Goal: Navigation & Orientation: Find specific page/section

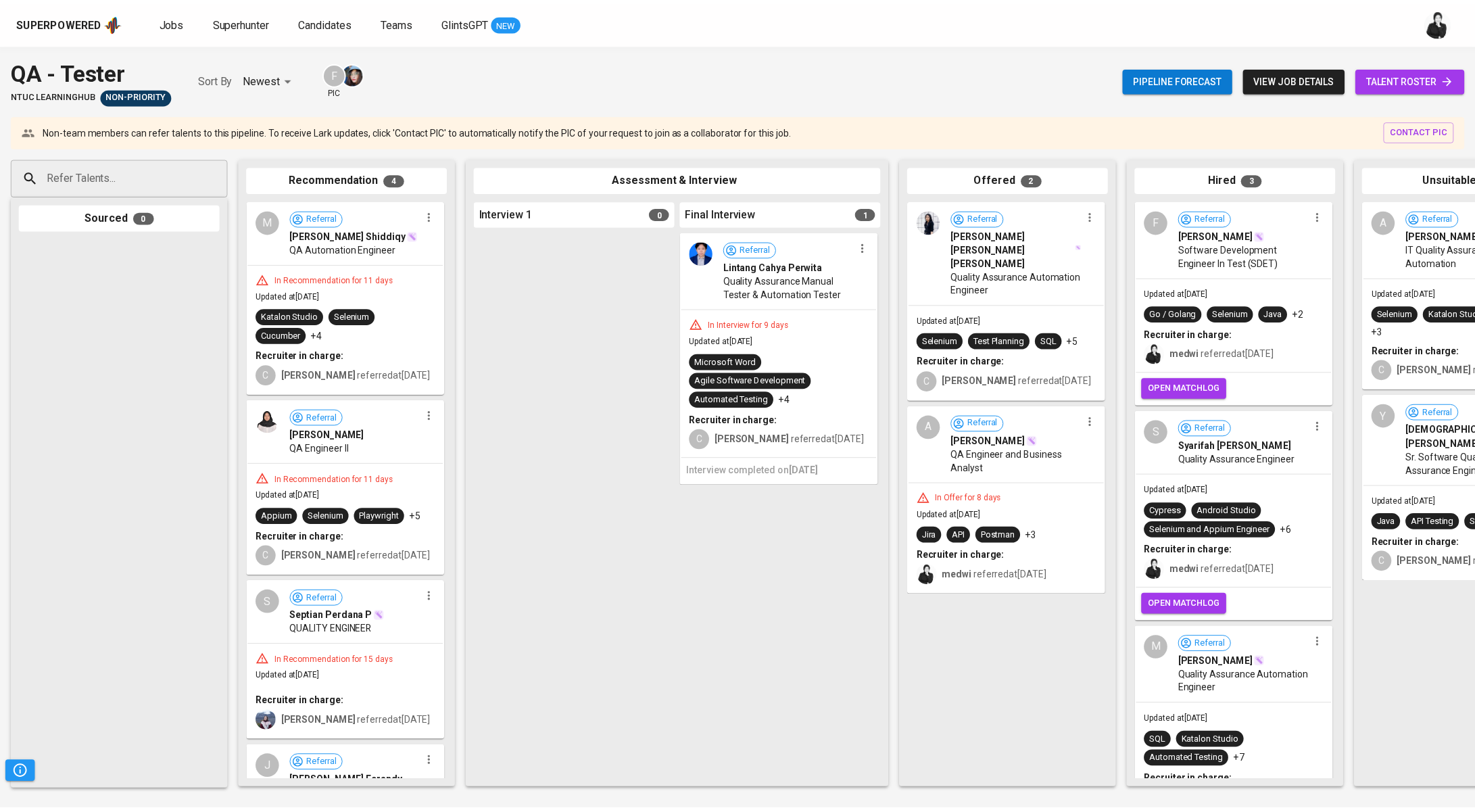
scroll to position [0, 115]
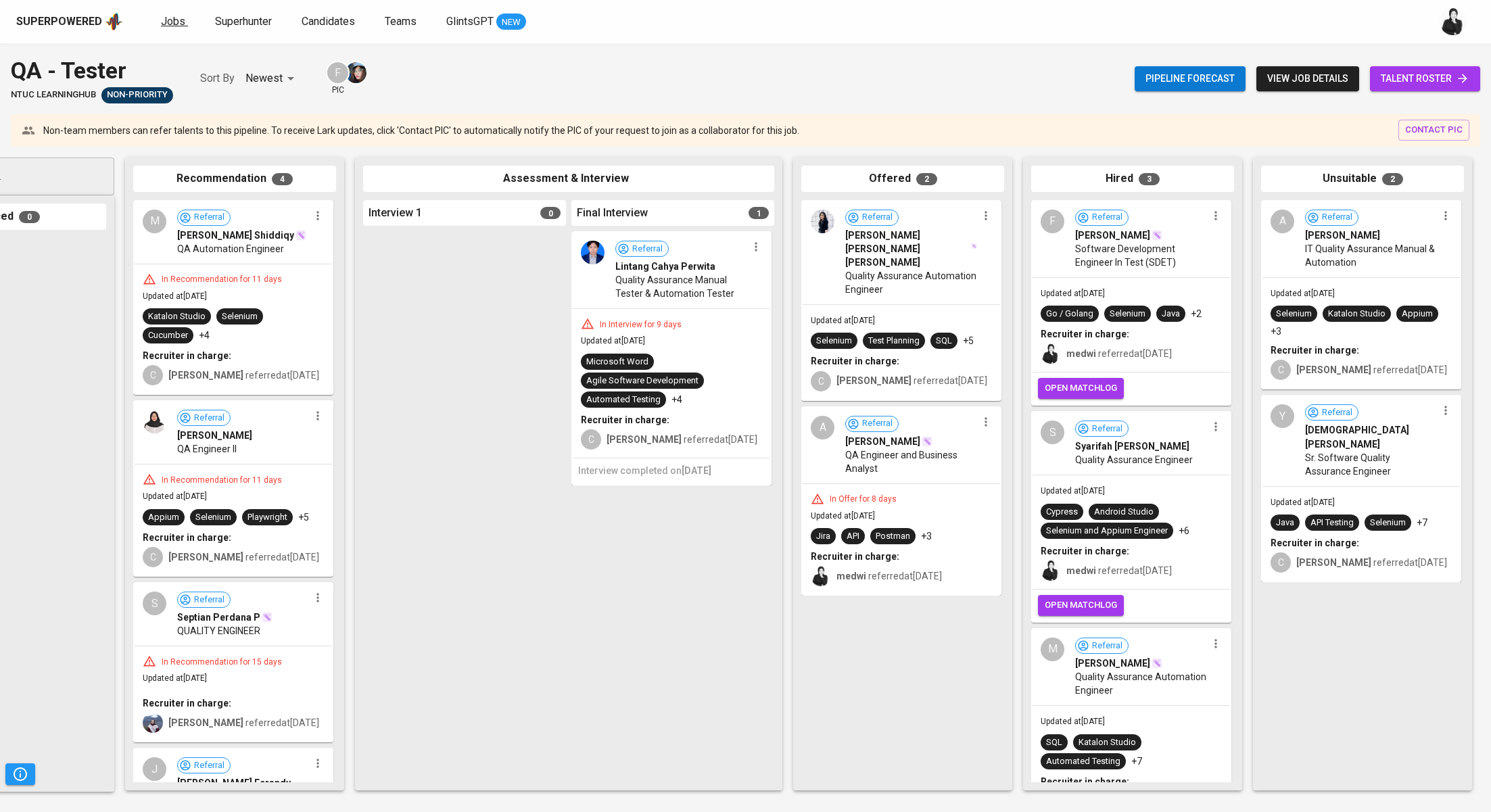
click at [172, 25] on span "Jobs" at bounding box center [173, 21] width 25 height 13
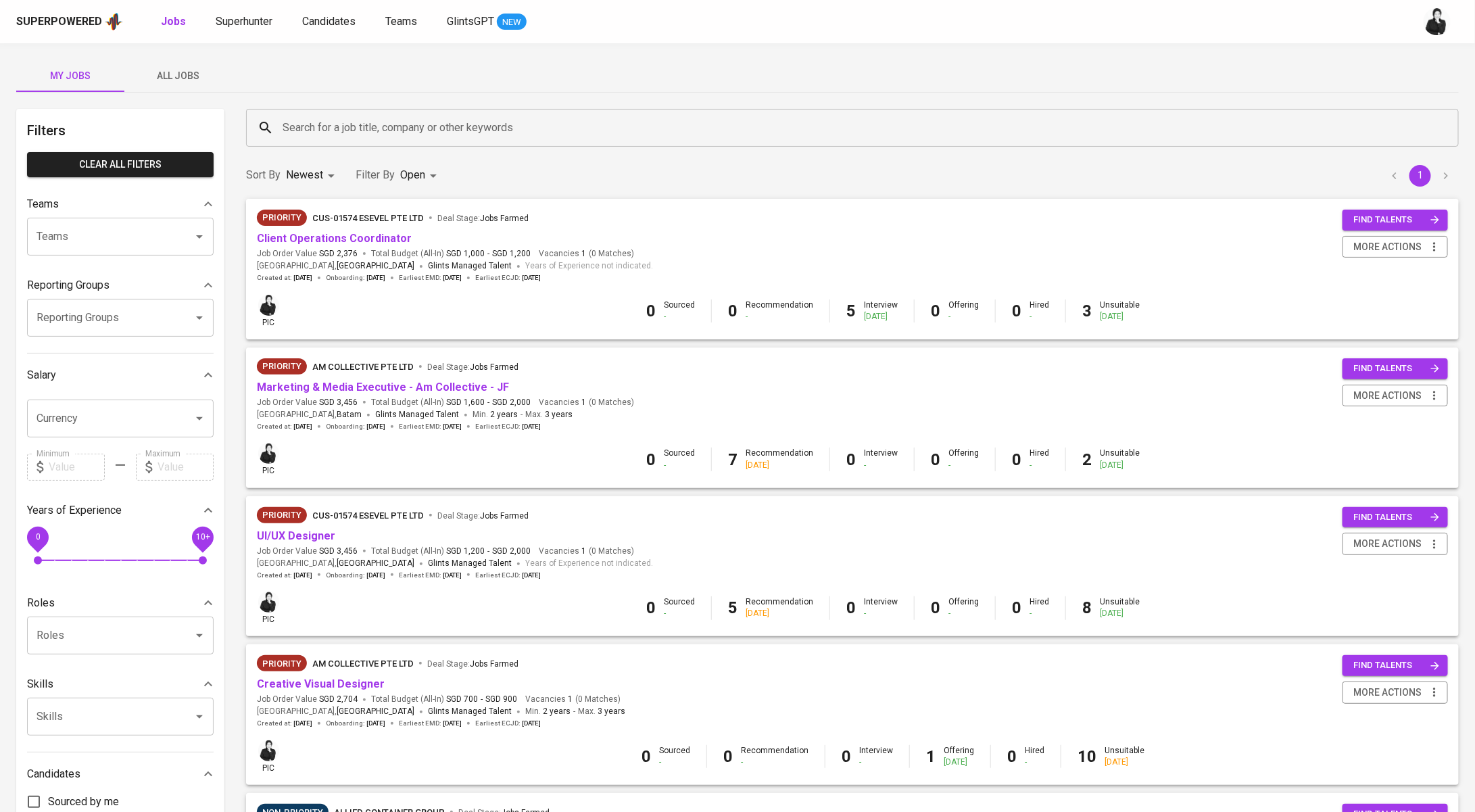
click at [190, 66] on button "All Jobs" at bounding box center [178, 75] width 108 height 32
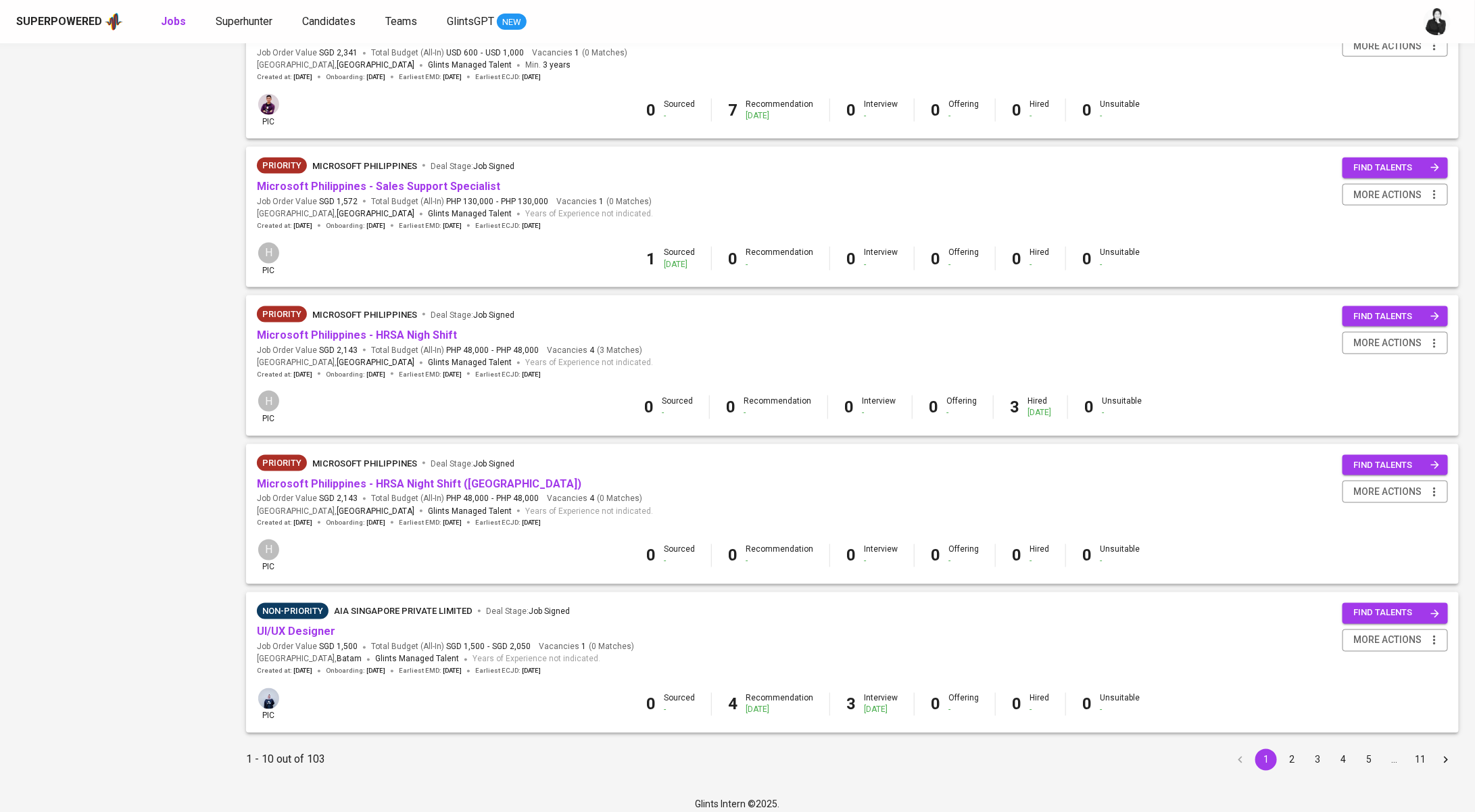
scroll to position [957, 0]
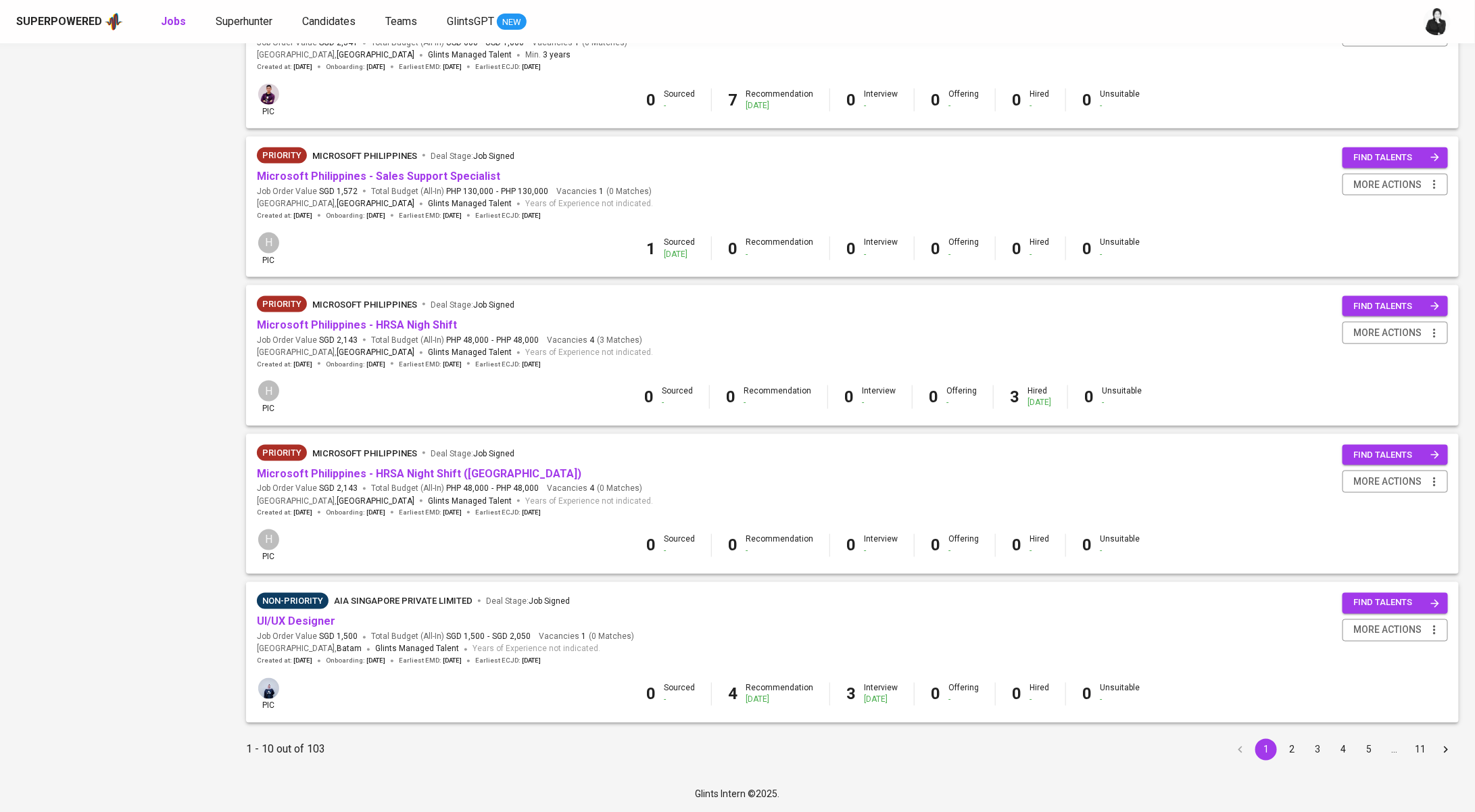
click at [1297, 753] on button "2" at bounding box center [1292, 750] width 22 height 22
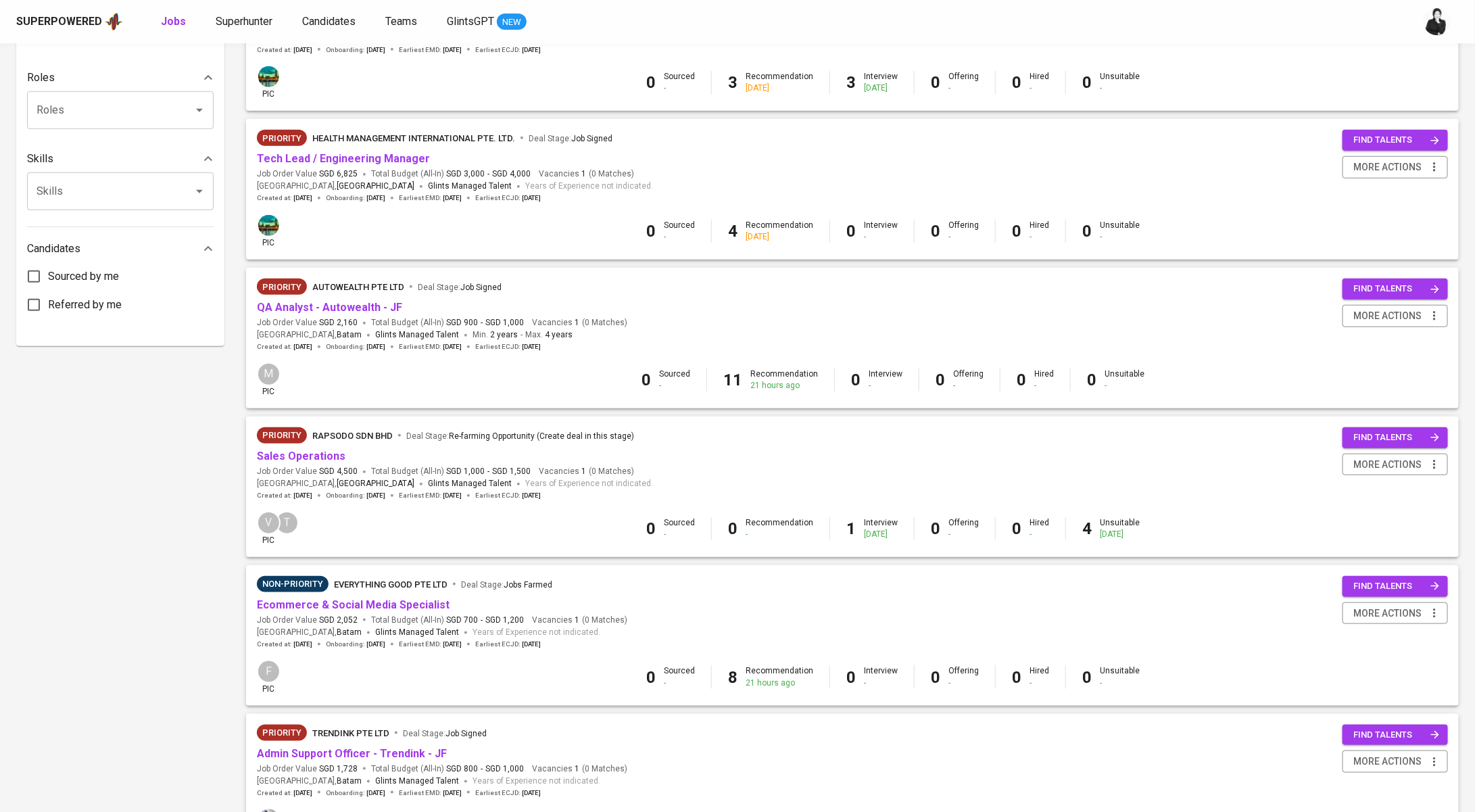
scroll to position [529, 0]
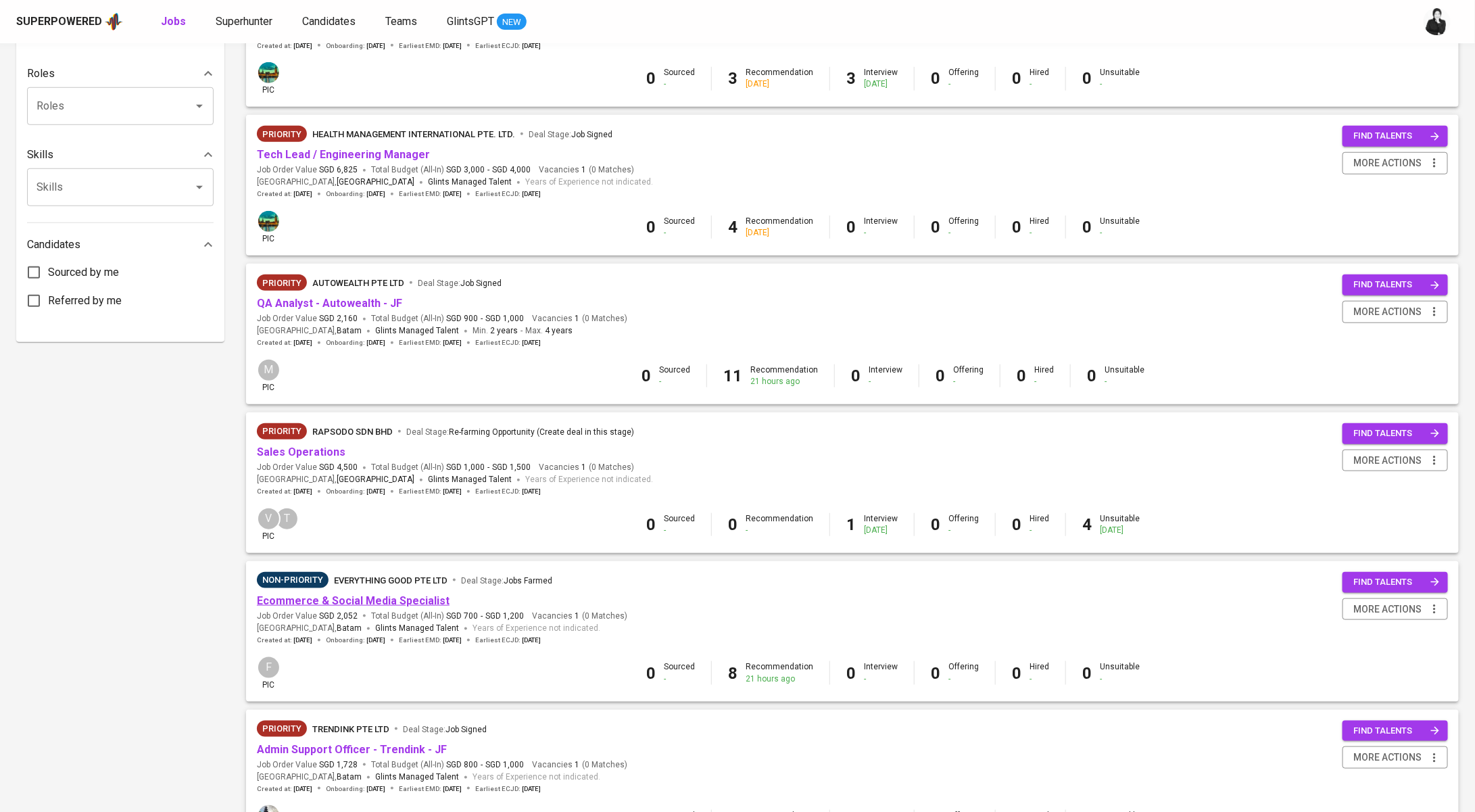
click at [405, 607] on link "Ecommerce & Social Media Specialist" at bounding box center [353, 601] width 193 height 13
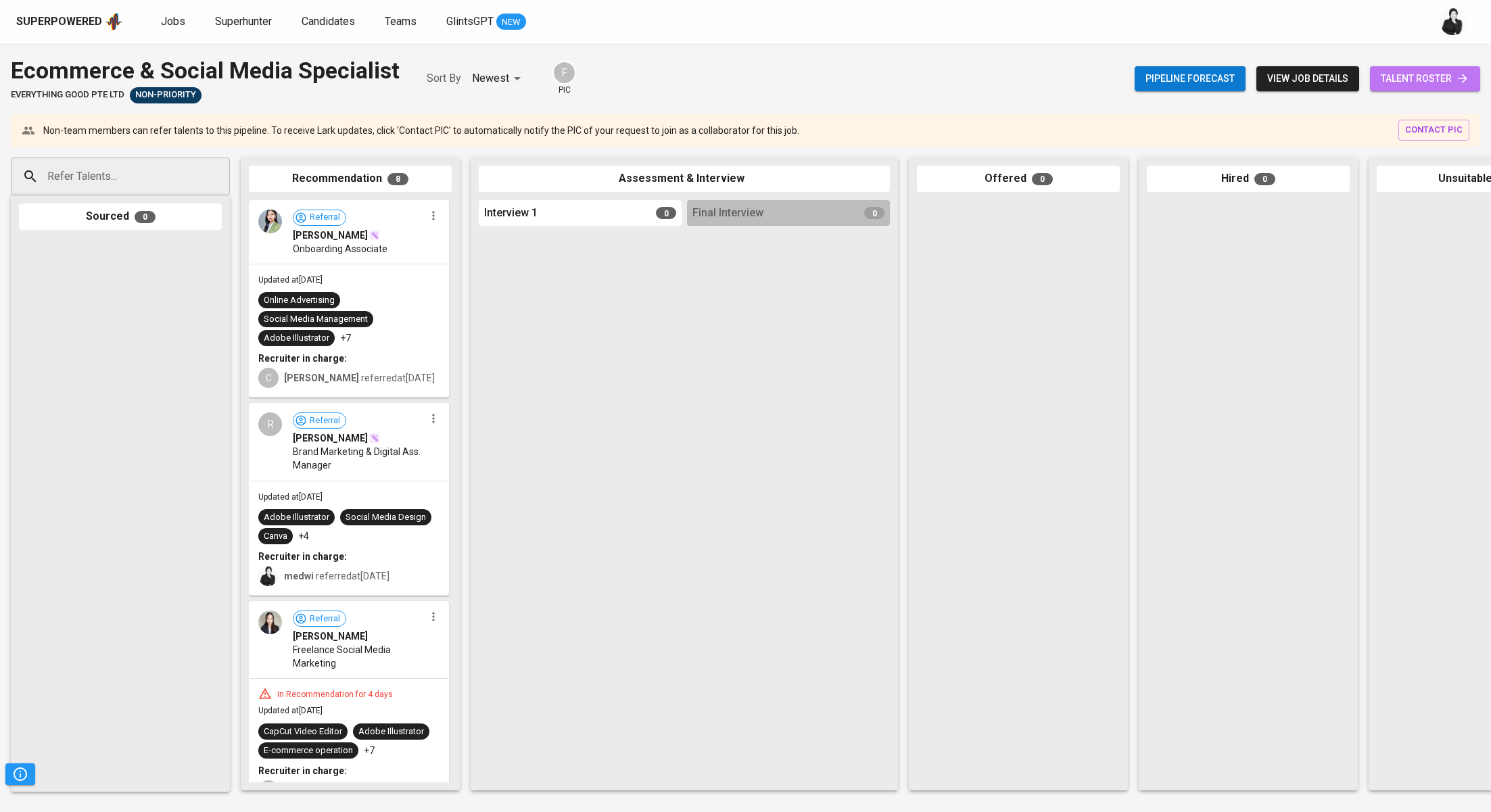
click at [1399, 81] on span "talent roster" at bounding box center [1424, 79] width 89 height 16
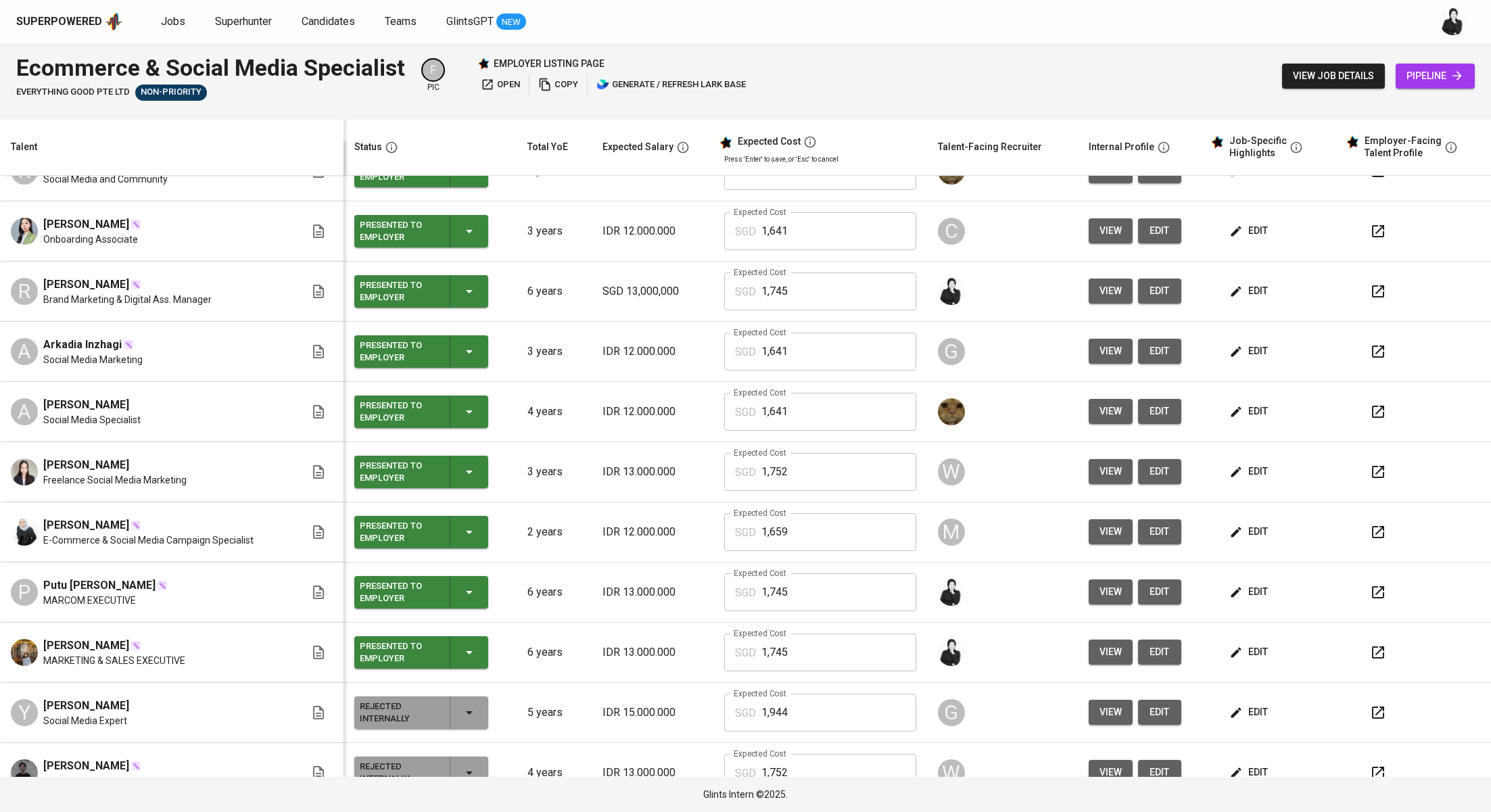
scroll to position [59, 0]
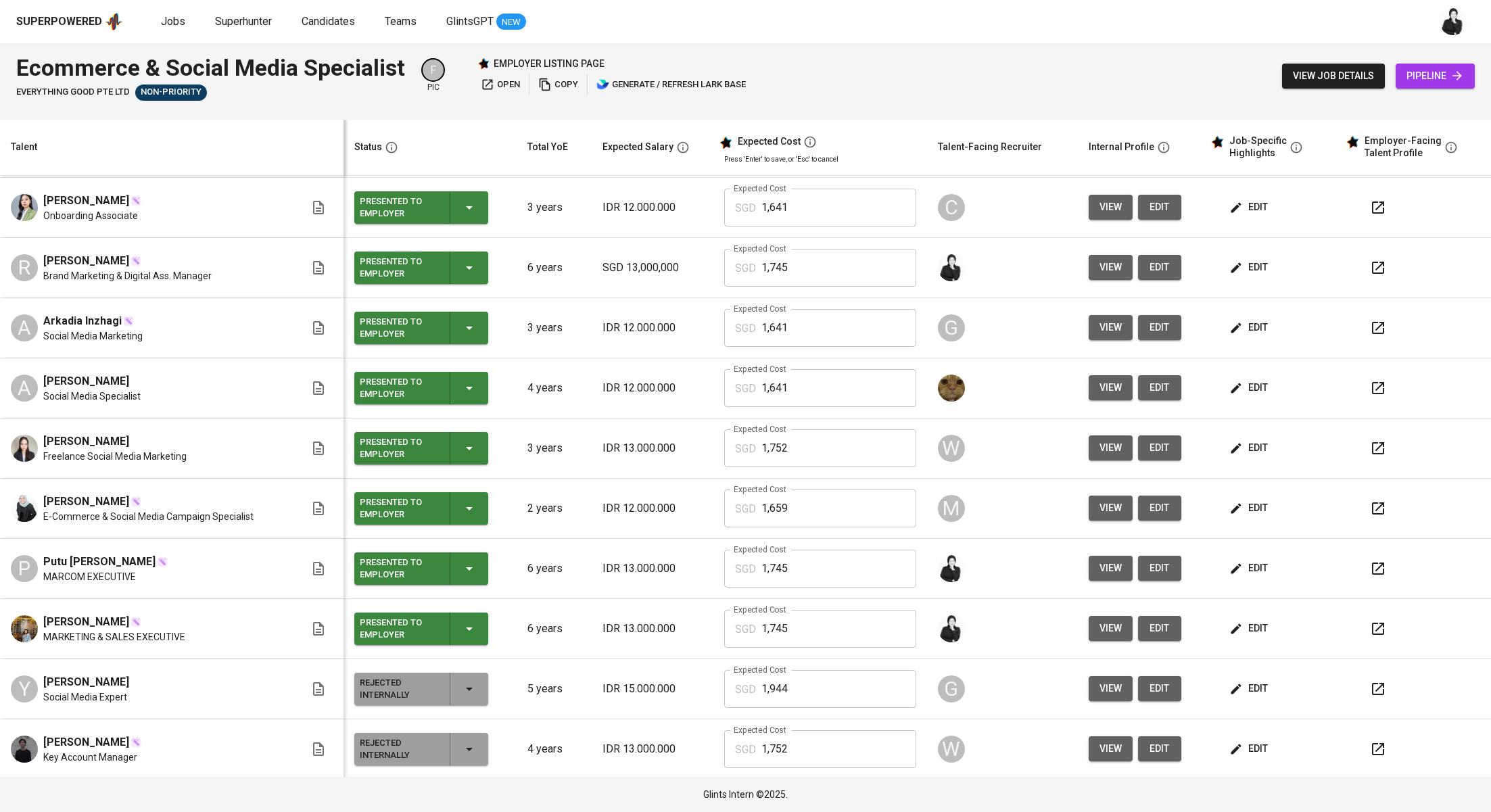
click at [1369, 265] on icon "button" at bounding box center [1378, 268] width 16 height 16
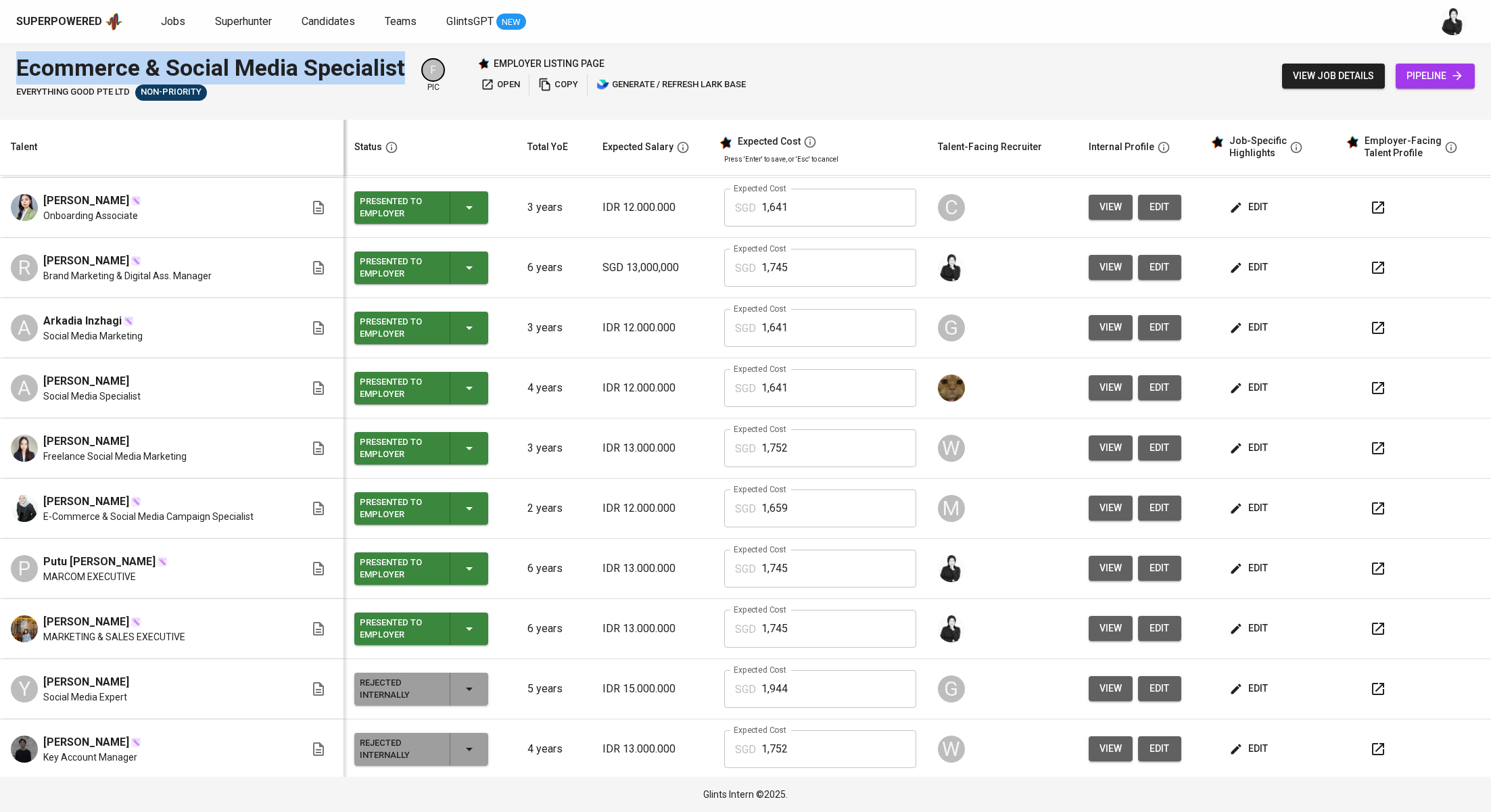
drag, startPoint x: 19, startPoint y: 69, endPoint x: 413, endPoint y: 52, distance: 394.4
click at [413, 52] on div "Ecommerce & Social Media Specialist Everything good Pte Ltd Non-Priority F pic …" at bounding box center [382, 76] width 733 height 49
click at [1369, 561] on icon "button" at bounding box center [1378, 569] width 16 height 16
click at [1369, 628] on icon "button" at bounding box center [1378, 629] width 16 height 16
click at [170, 20] on span "Jobs" at bounding box center [173, 21] width 25 height 13
